Goal: Find specific page/section: Find specific page/section

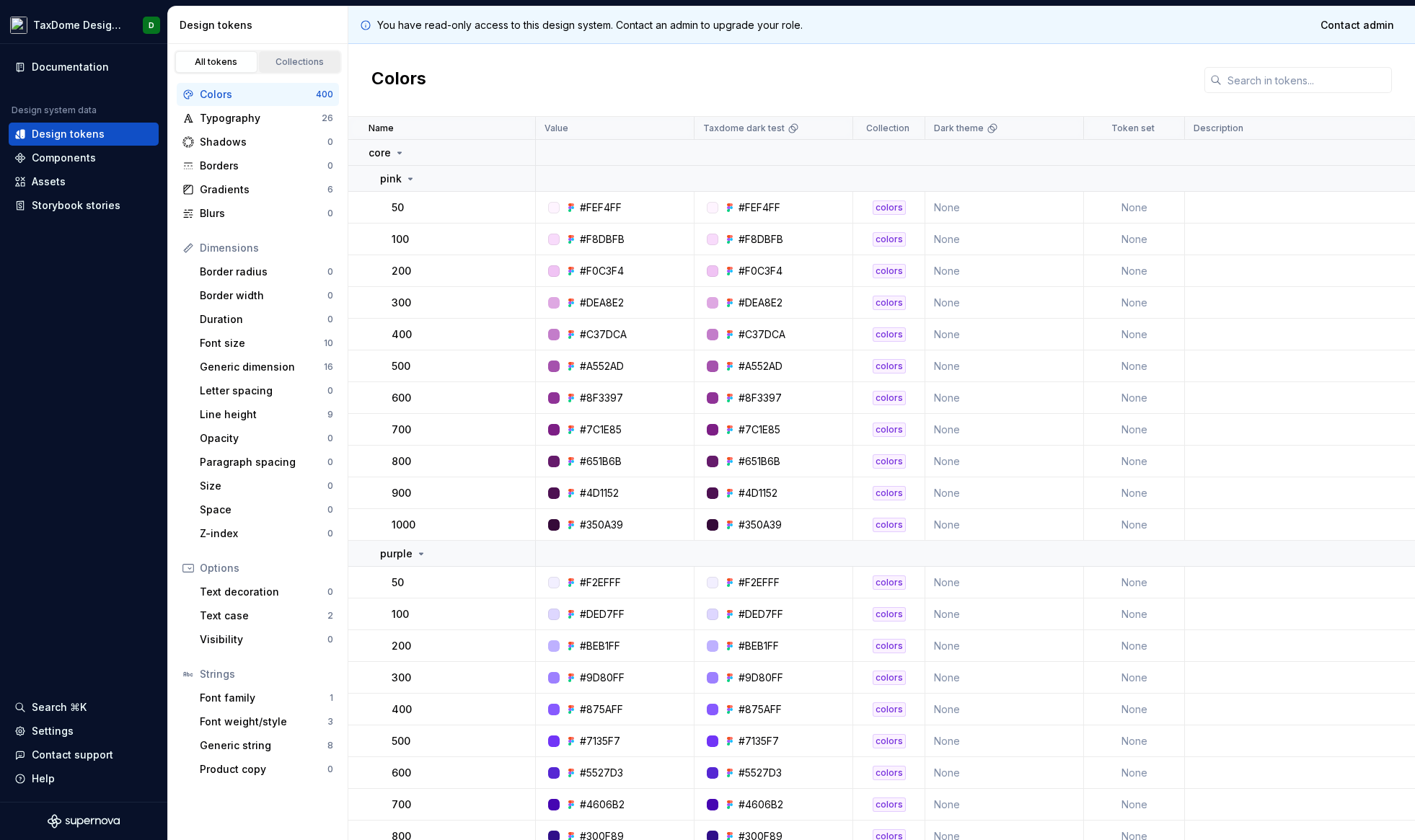
click at [283, 65] on div "Collections" at bounding box center [299, 62] width 72 height 12
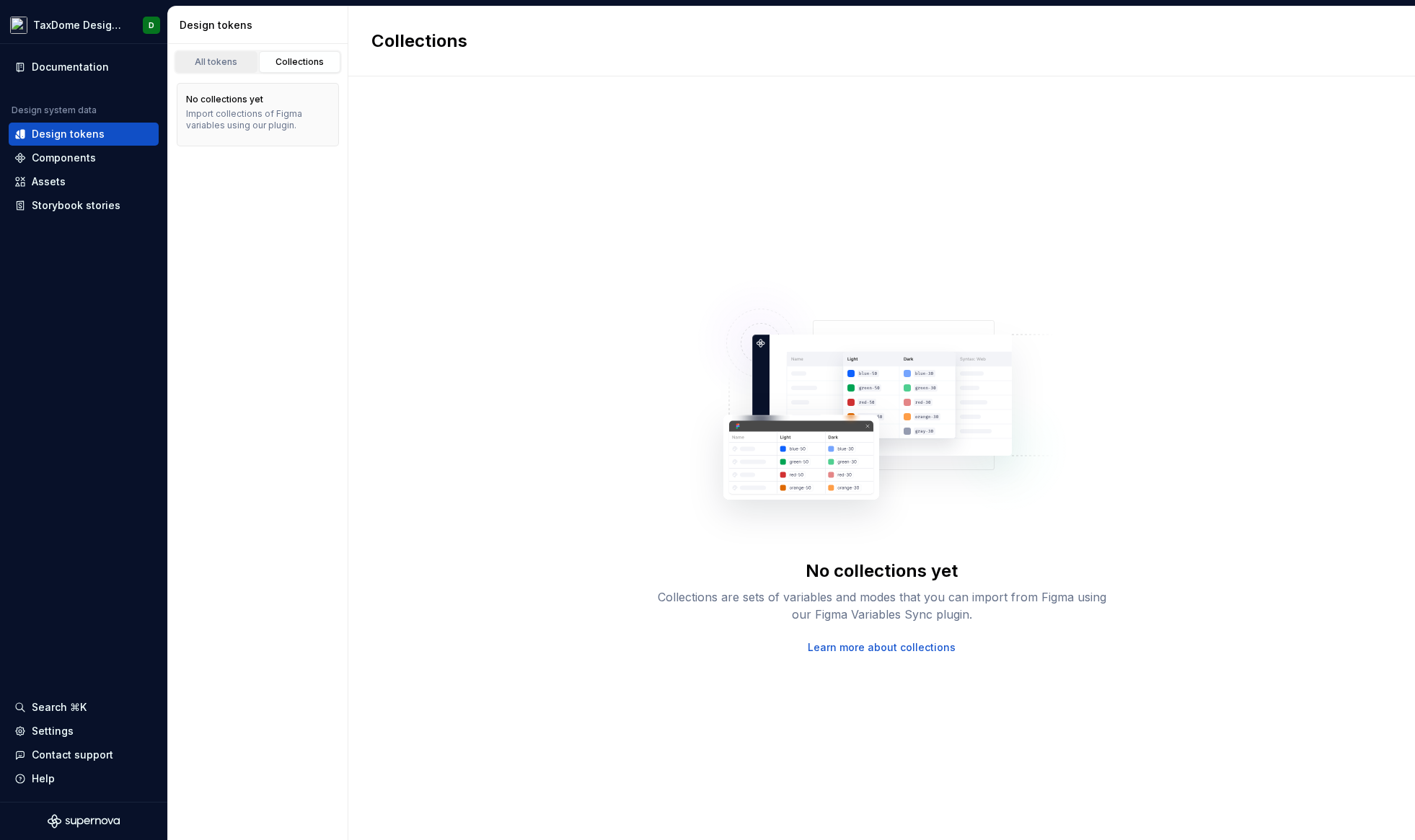
click at [237, 65] on div "All tokens" at bounding box center [216, 62] width 72 height 12
